Goal: Task Accomplishment & Management: Manage account settings

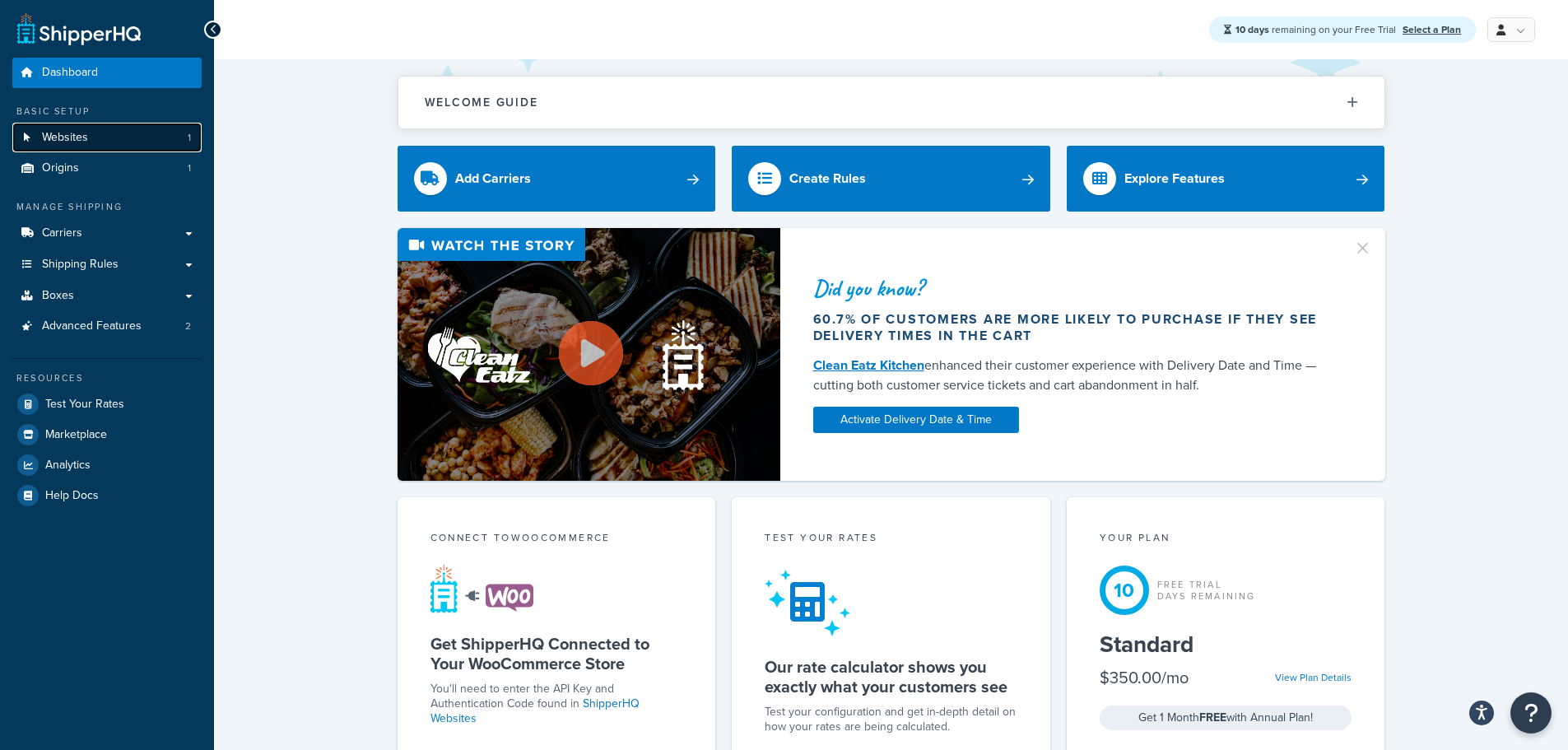
click at [80, 136] on span "Websites" at bounding box center [65, 138] width 46 height 14
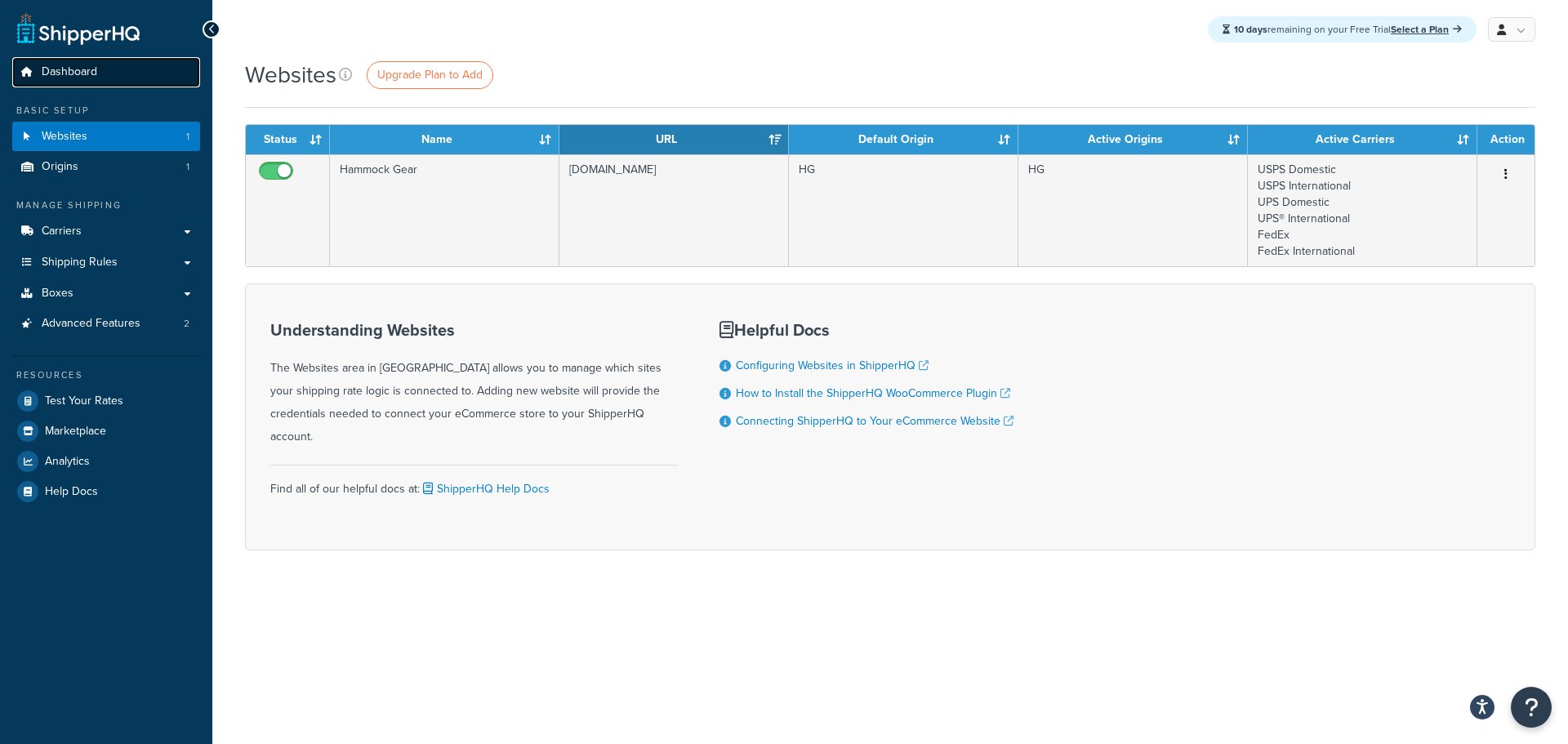
click at [65, 73] on span "Dashboard" at bounding box center [69, 72] width 56 height 14
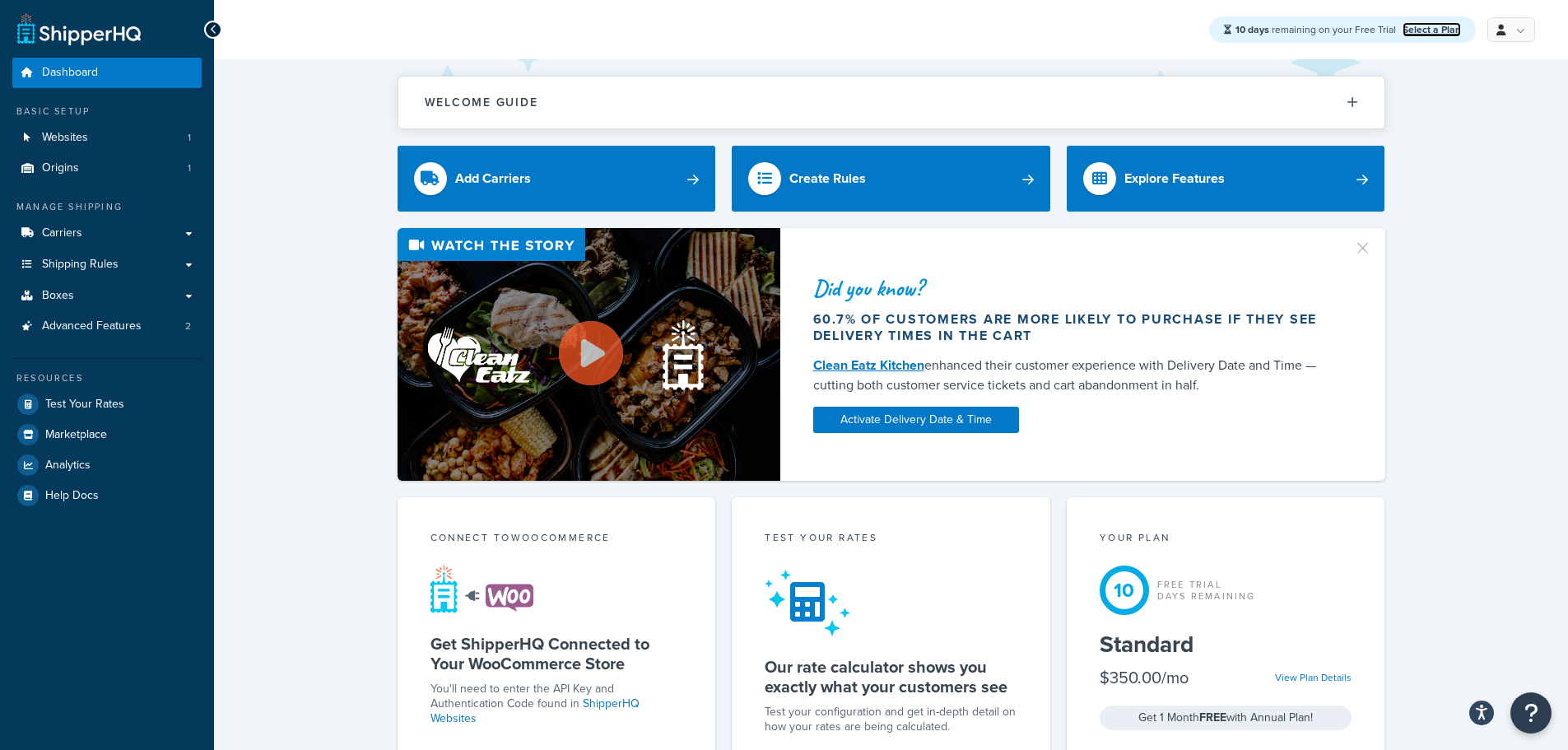
click at [1438, 32] on link "Select a Plan" at bounding box center [1432, 29] width 59 height 15
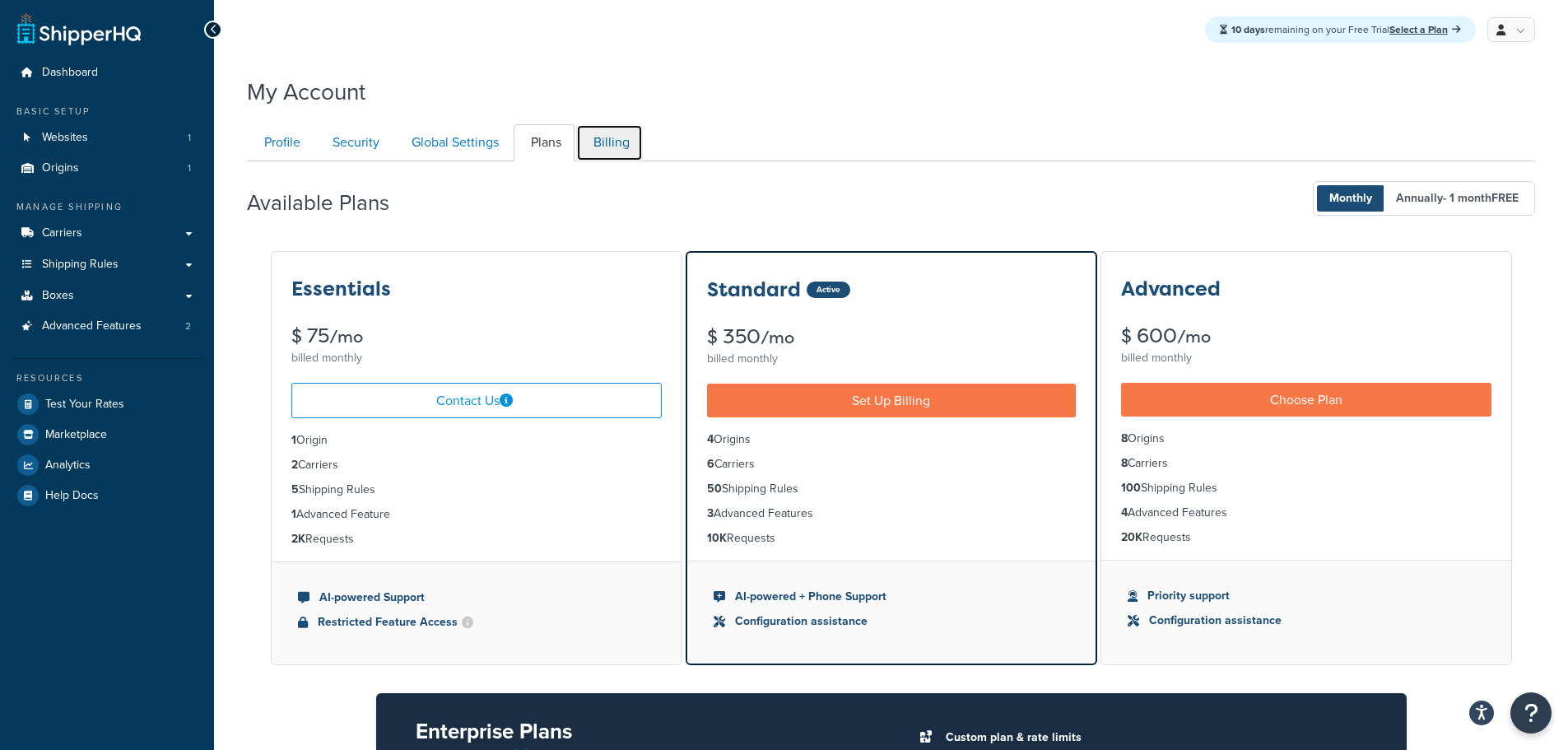
click at [607, 144] on link "Billing" at bounding box center [609, 143] width 67 height 37
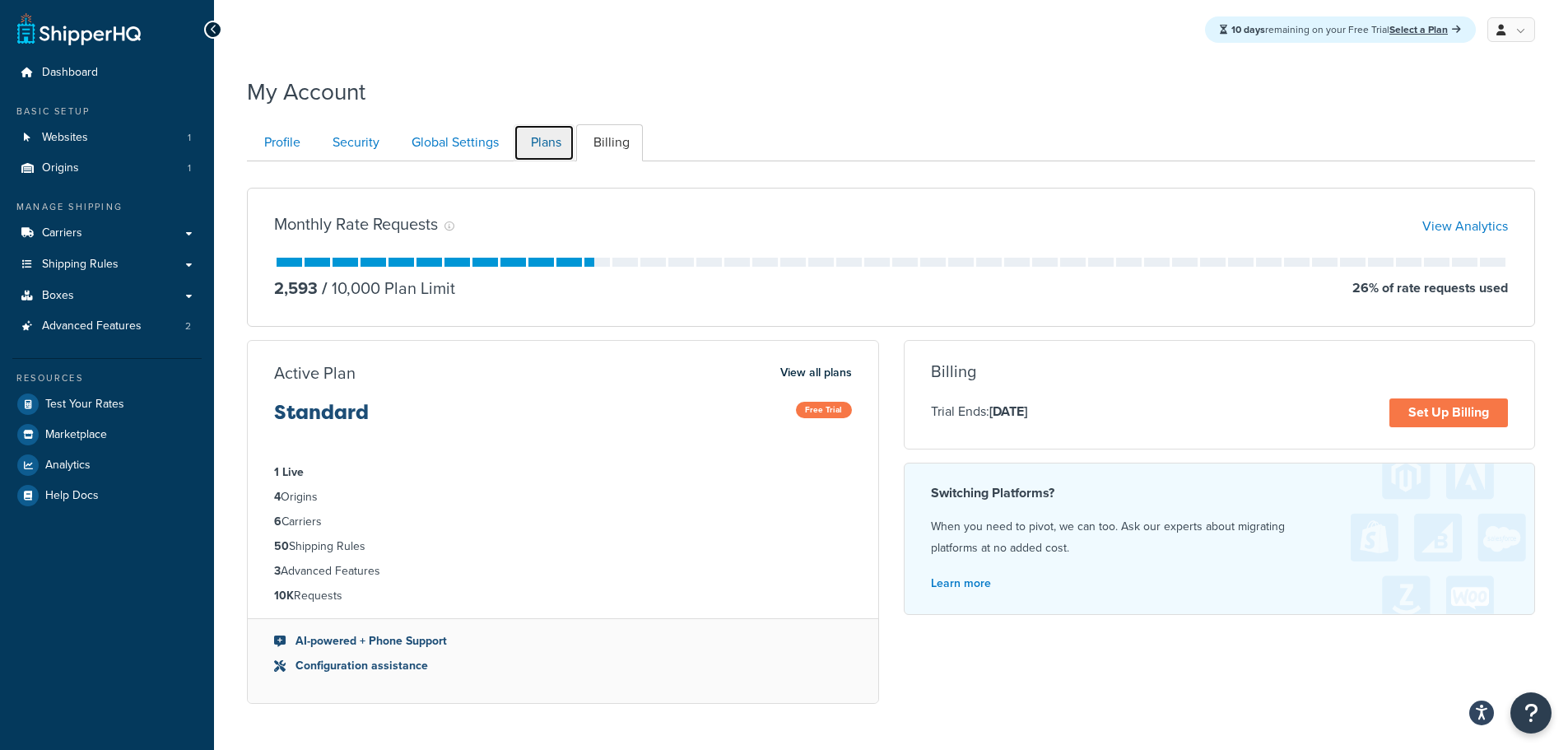
click at [550, 141] on link "Plans" at bounding box center [544, 143] width 61 height 37
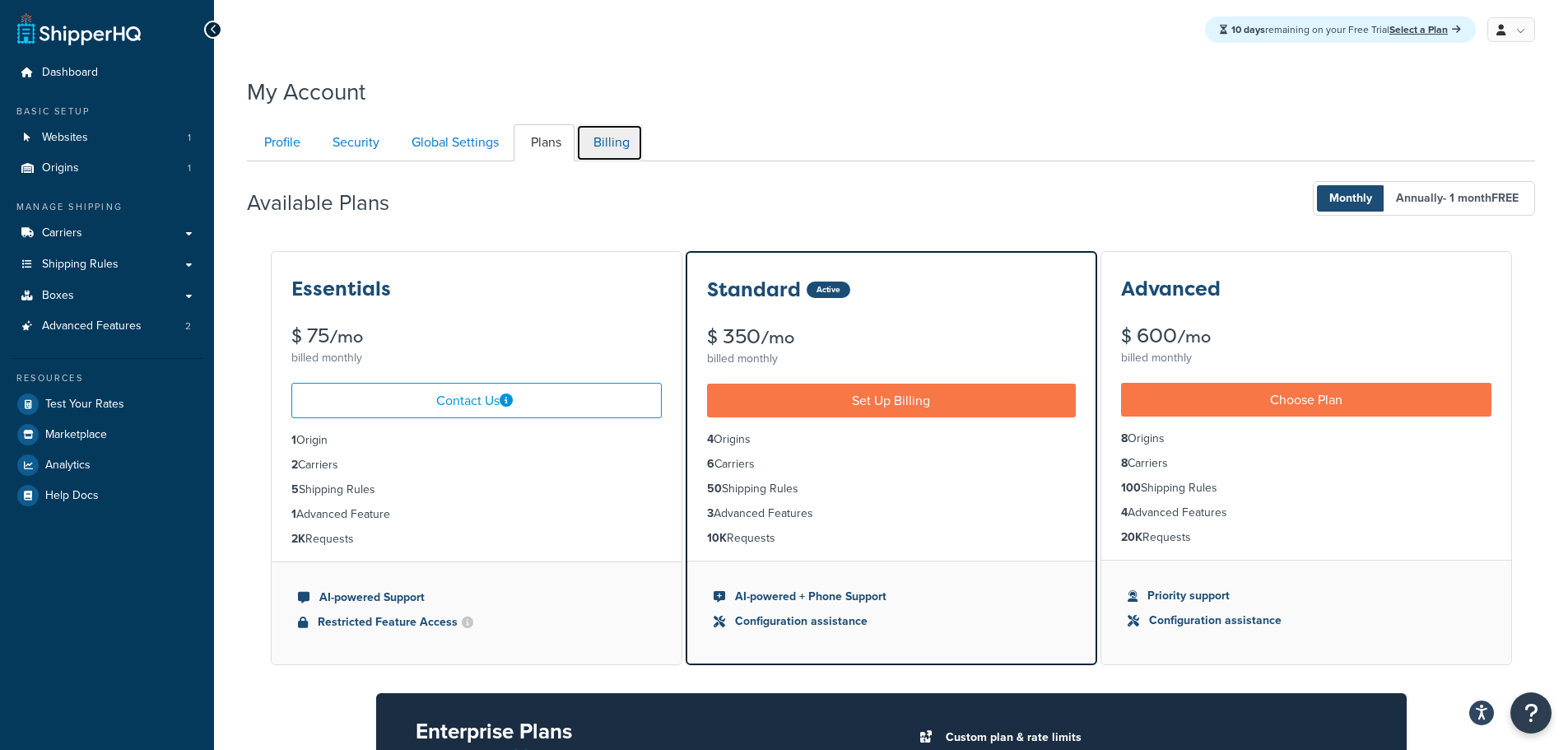
click at [620, 141] on link "Billing" at bounding box center [609, 143] width 67 height 37
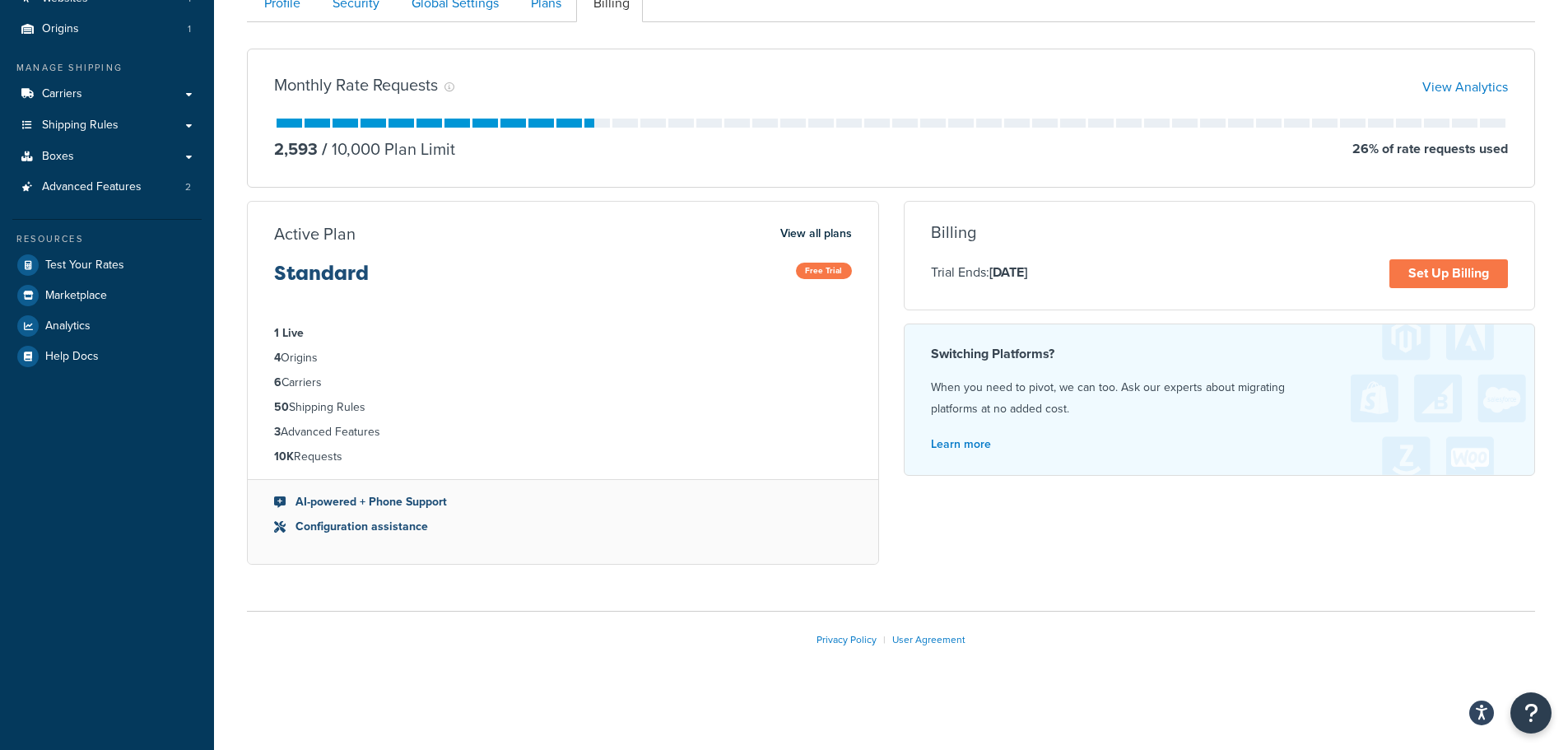
click at [1040, 525] on div "Monthly Rate Requests View Analytics 2,593 / 10,000 Plan Limit 26 % of rate req…" at bounding box center [891, 307] width 1313 height 543
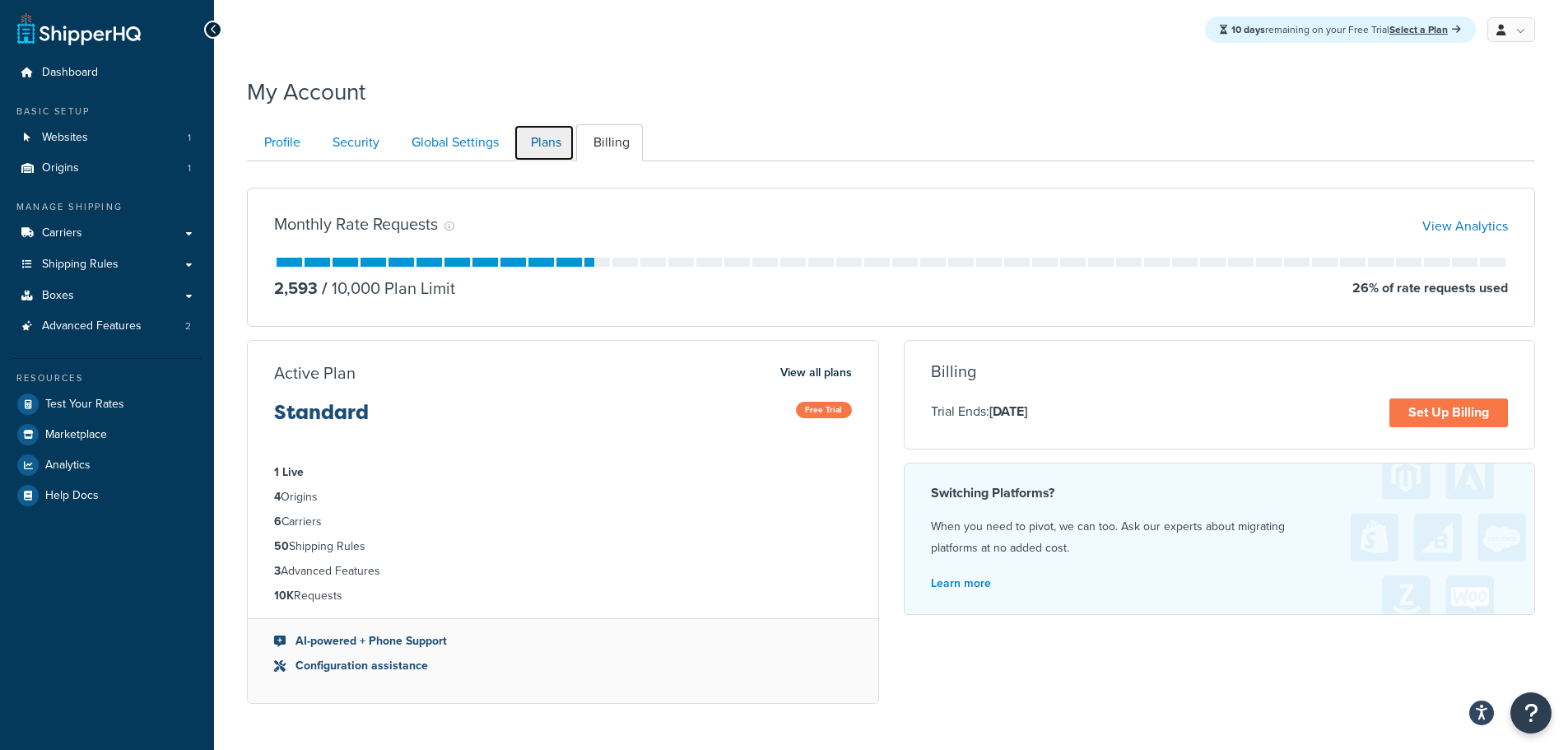
click at [554, 141] on link "Plans" at bounding box center [544, 143] width 61 height 37
